Goal: Check status

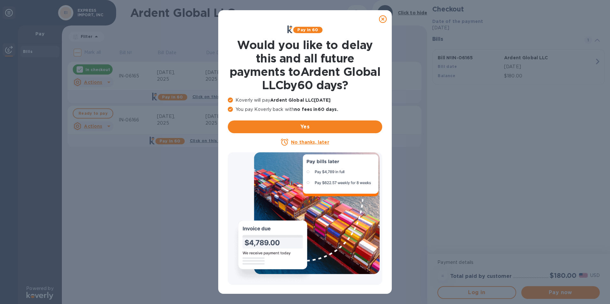
click at [382, 20] on icon at bounding box center [383, 19] width 8 height 8
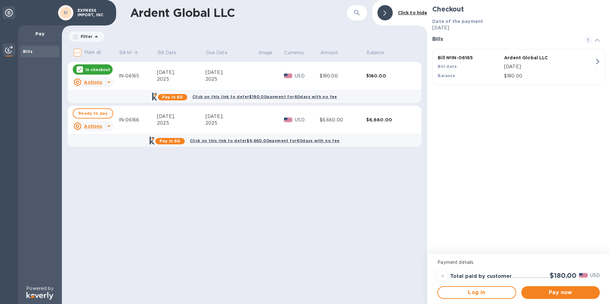
click at [128, 51] on p "Bill №" at bounding box center [125, 52] width 13 height 7
click at [124, 119] on div "IN-06166" at bounding box center [138, 120] width 38 height 7
click at [96, 126] on u "Actions" at bounding box center [93, 126] width 18 height 5
click at [105, 154] on b "Open bill" at bounding box center [101, 152] width 21 height 5
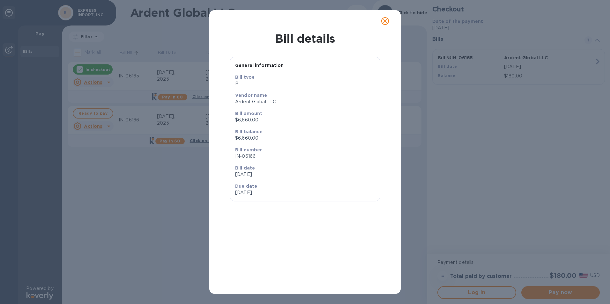
click at [142, 195] on div "Bill details General information Bill type Bill Vendor name Ardent Global LLC B…" at bounding box center [305, 152] width 610 height 304
click at [381, 21] on span "close" at bounding box center [385, 21] width 8 height 8
